Goal: Information Seeking & Learning: Find specific page/section

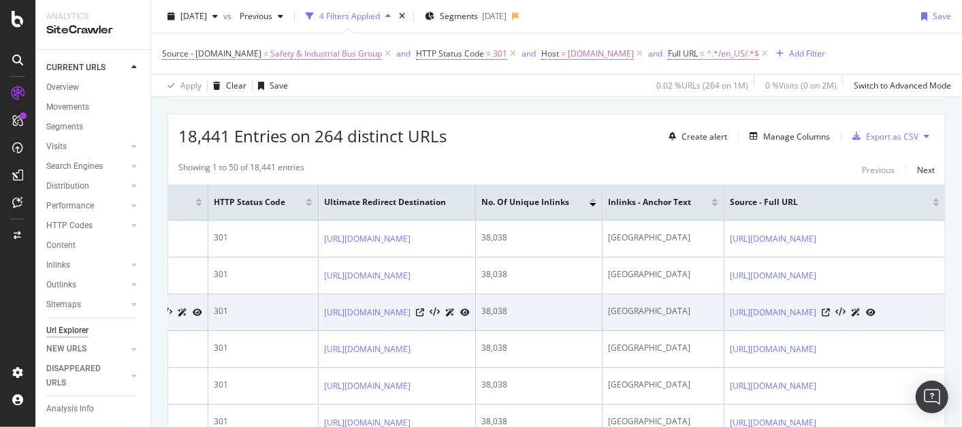
scroll to position [0, 327]
drag, startPoint x: 623, startPoint y: 305, endPoint x: 677, endPoint y: 306, distance: 54.5
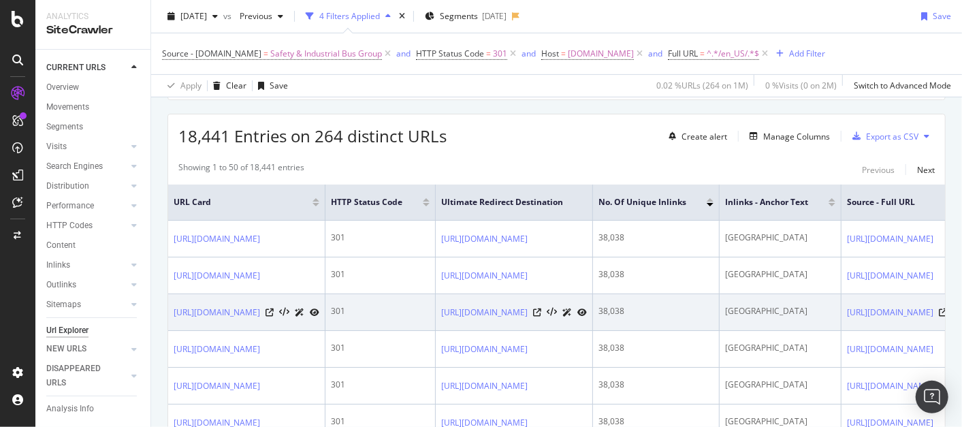
drag, startPoint x: 539, startPoint y: 303, endPoint x: 423, endPoint y: 311, distance: 116.7
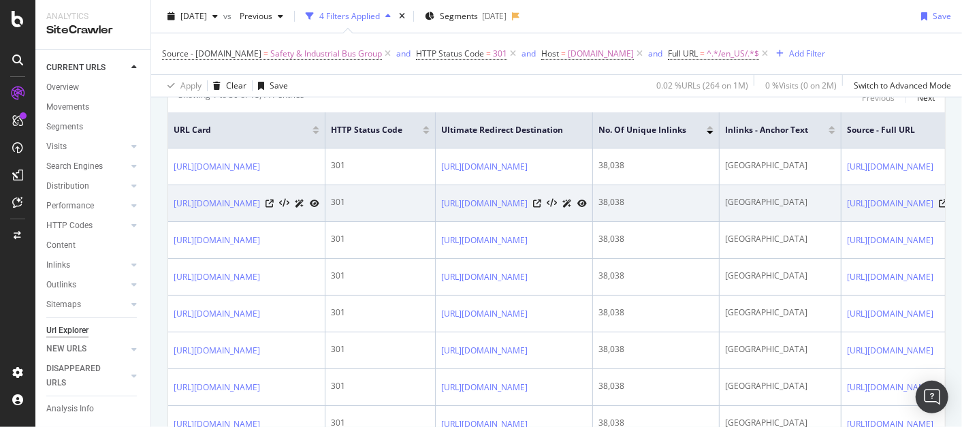
scroll to position [302, 0]
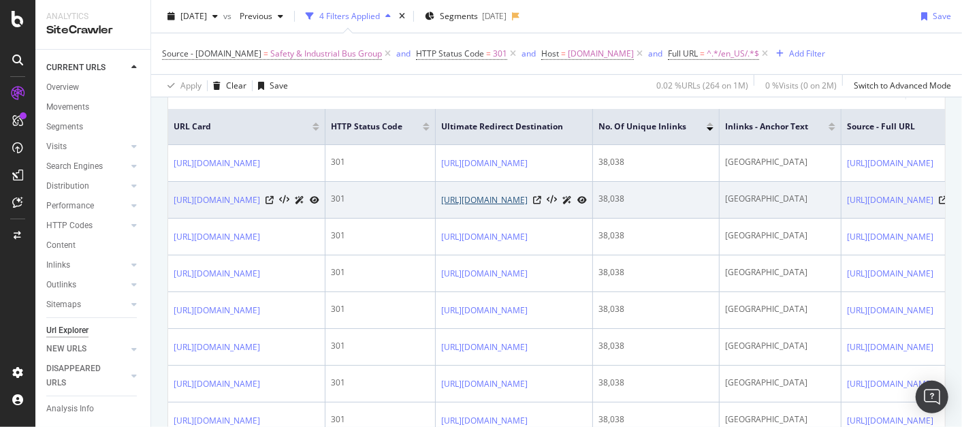
drag, startPoint x: 555, startPoint y: 194, endPoint x: 484, endPoint y: 207, distance: 72.0
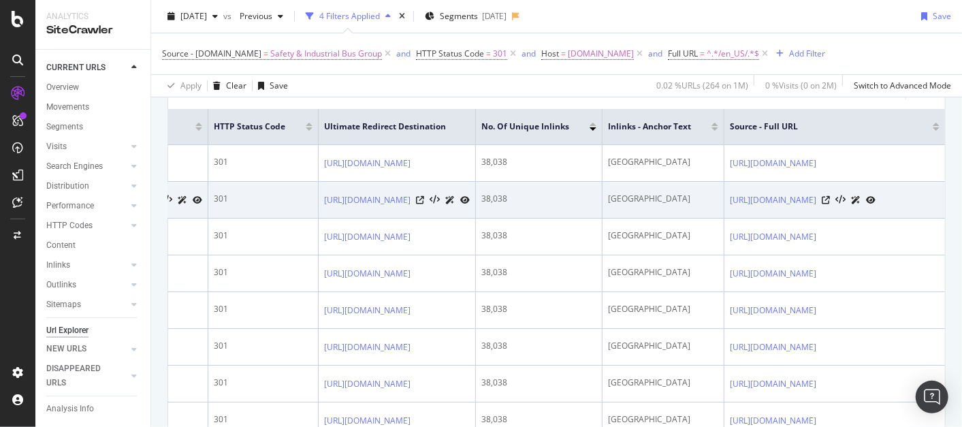
drag, startPoint x: 483, startPoint y: 175, endPoint x: 571, endPoint y: 182, distance: 88.1
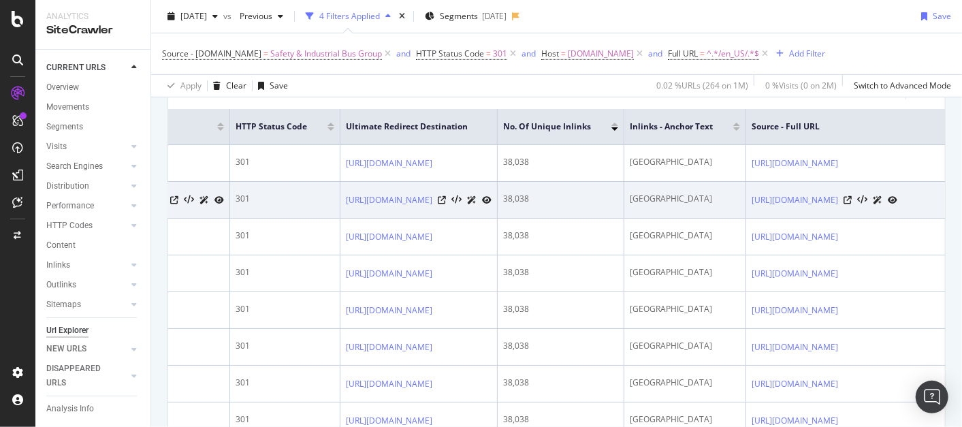
scroll to position [0, 0]
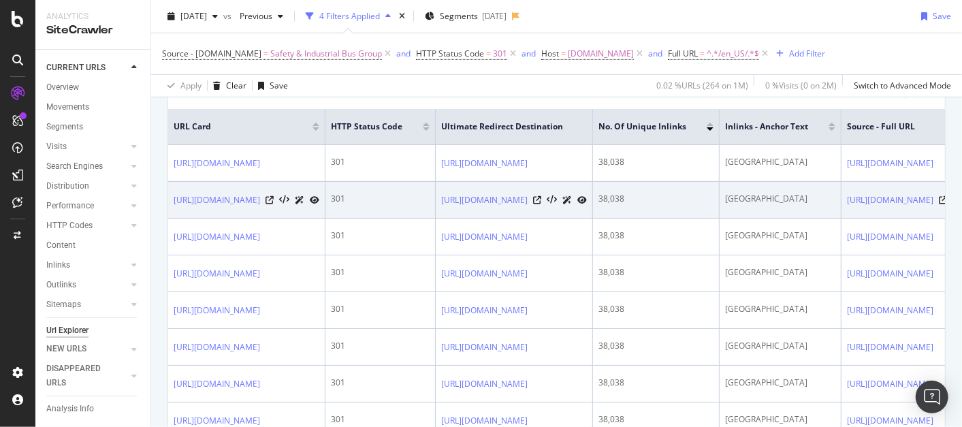
drag, startPoint x: 571, startPoint y: 182, endPoint x: 428, endPoint y: 187, distance: 143.1
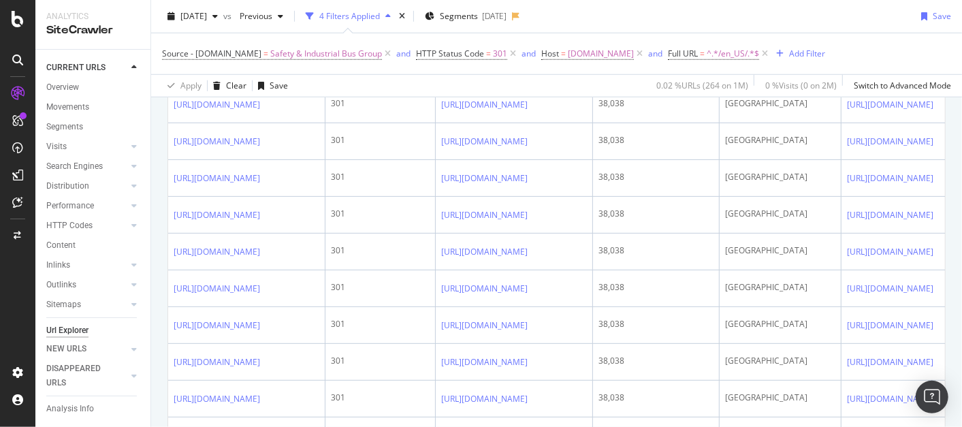
scroll to position [605, 0]
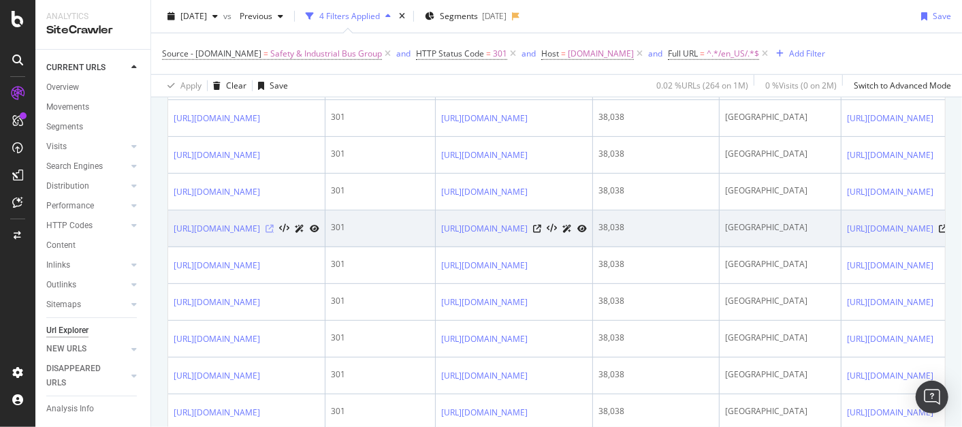
click at [274, 233] on icon at bounding box center [270, 229] width 8 height 8
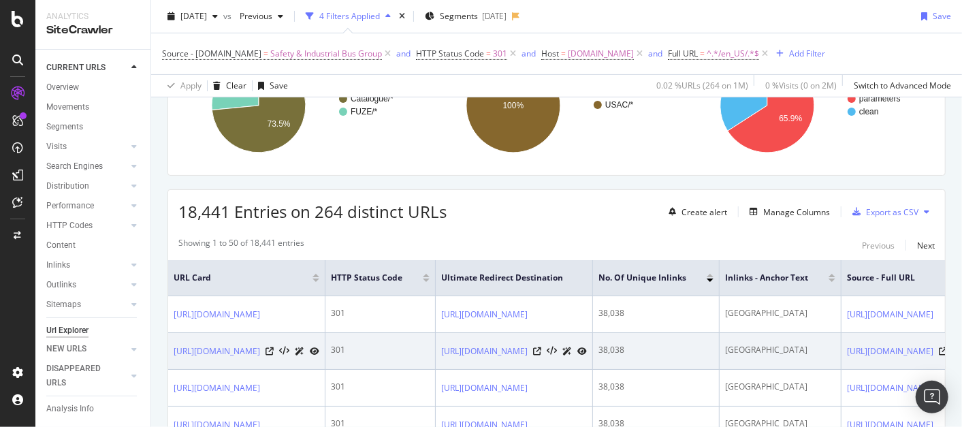
scroll to position [0, 0]
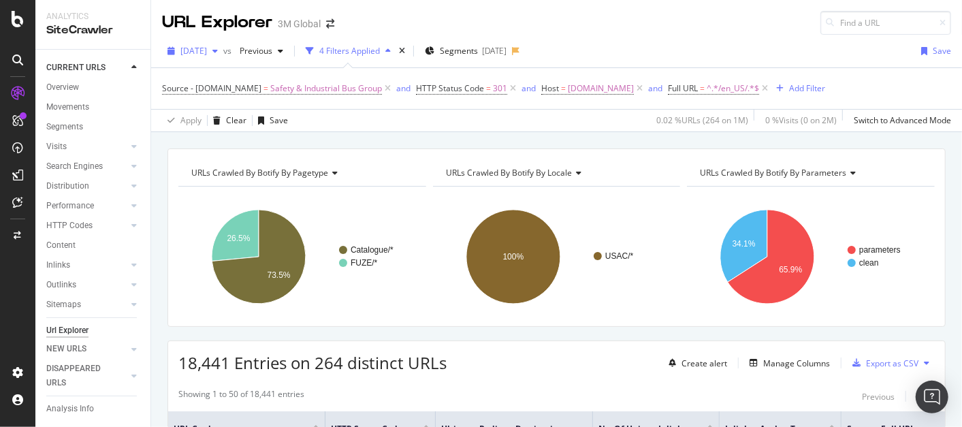
click at [223, 50] on div "button" at bounding box center [215, 51] width 16 height 8
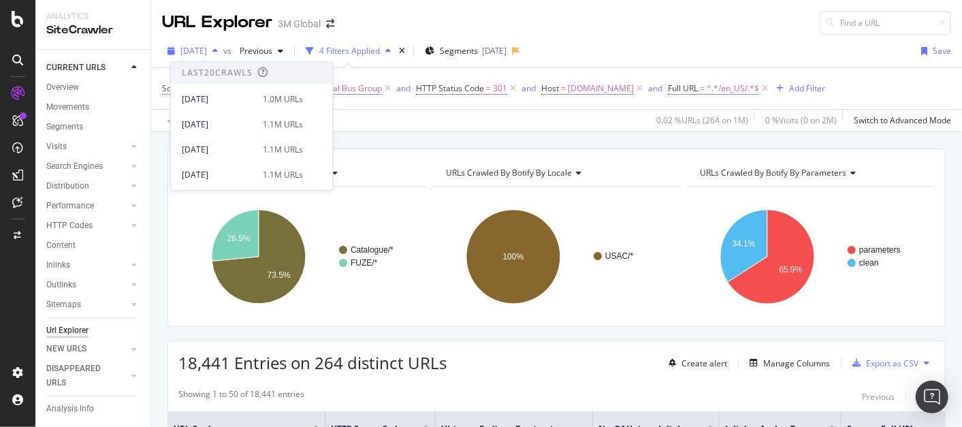
click at [223, 50] on div "button" at bounding box center [215, 51] width 16 height 8
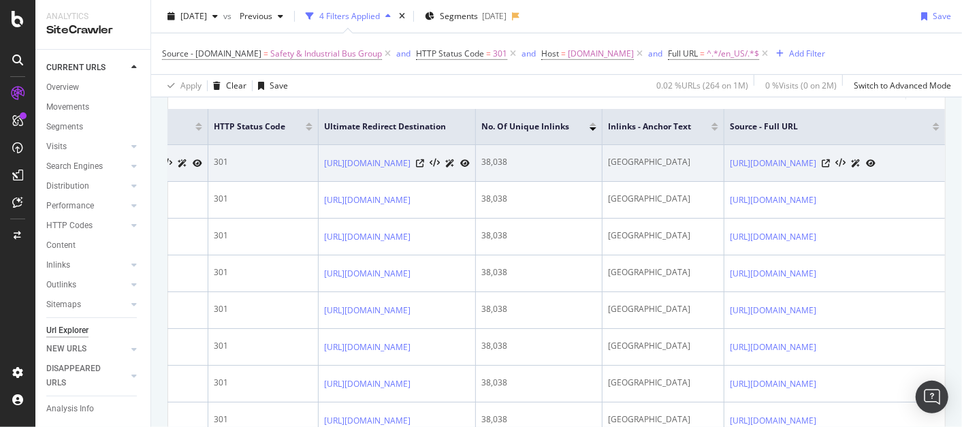
scroll to position [0, 327]
drag, startPoint x: 462, startPoint y: 170, endPoint x: 592, endPoint y: 166, distance: 130.8
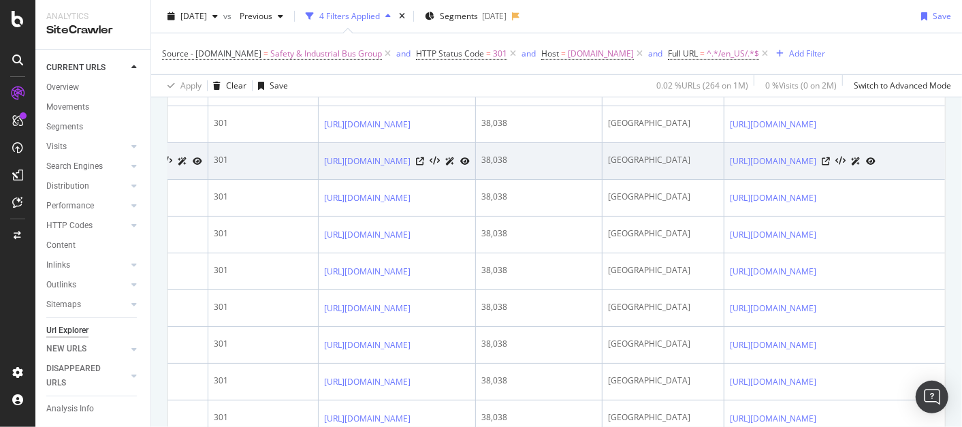
scroll to position [0, 0]
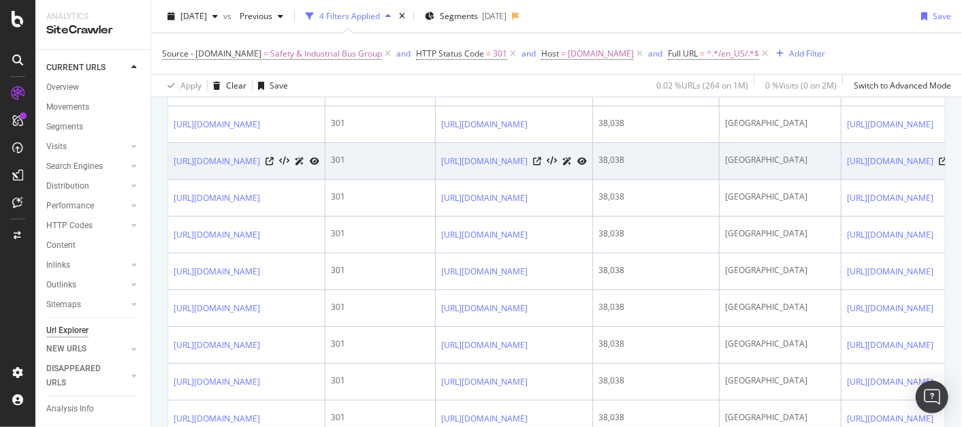
drag, startPoint x: 553, startPoint y: 170, endPoint x: 425, endPoint y: 173, distance: 128.0
